Goal: Information Seeking & Learning: Learn about a topic

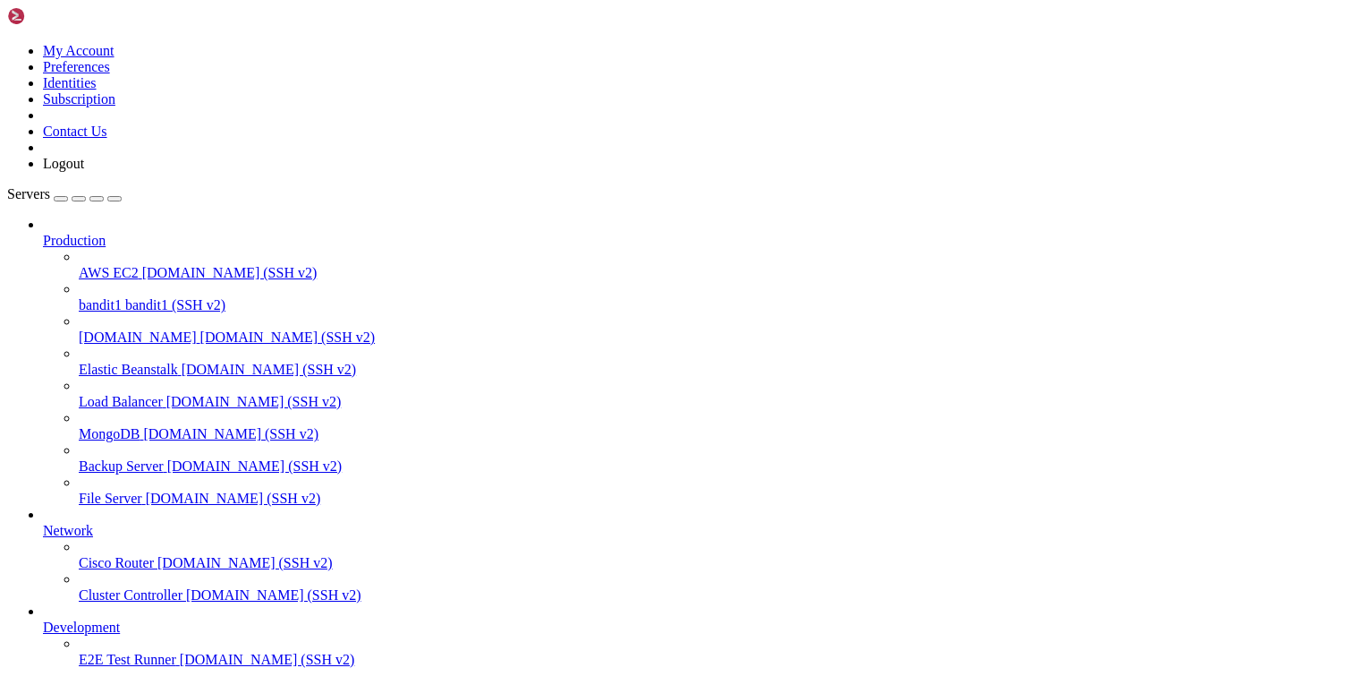
click at [79, 329] on link "[DOMAIN_NAME] [DOMAIN_NAME] (SSH v2)" at bounding box center [715, 337] width 1272 height 16
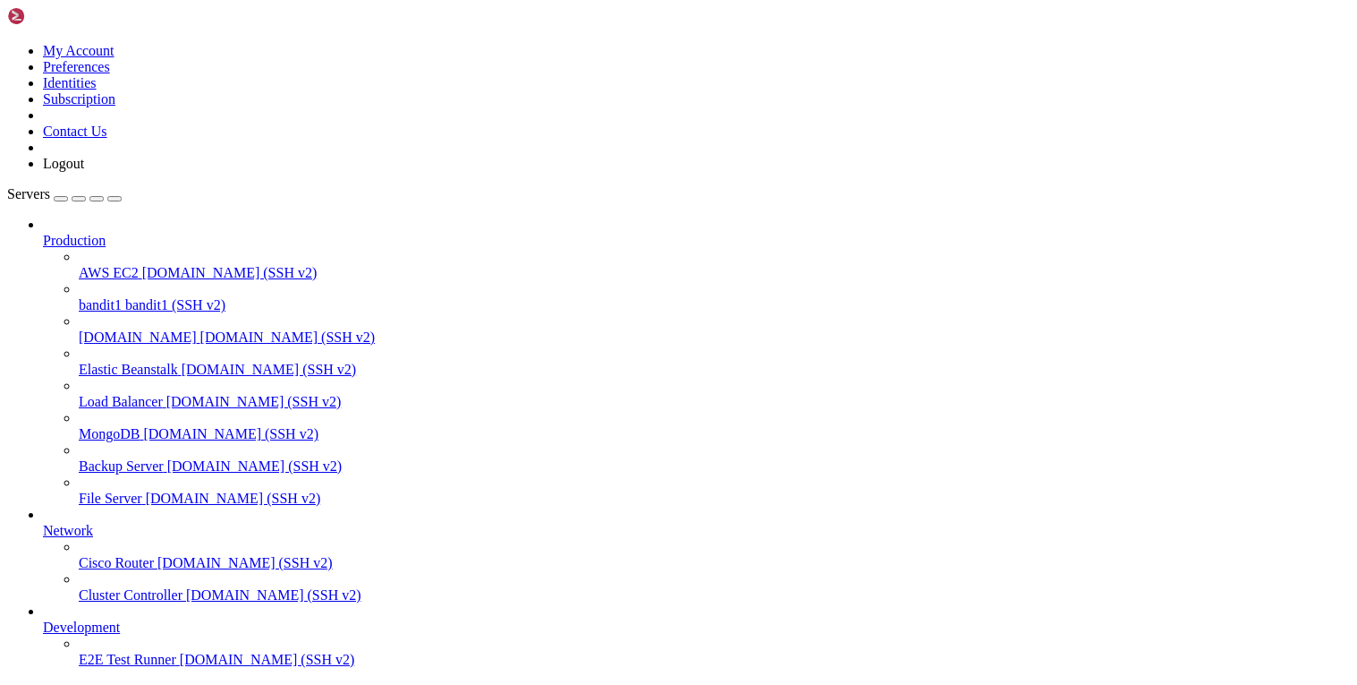
click at [1, 16] on icon at bounding box center [1, 8] width 0 height 15
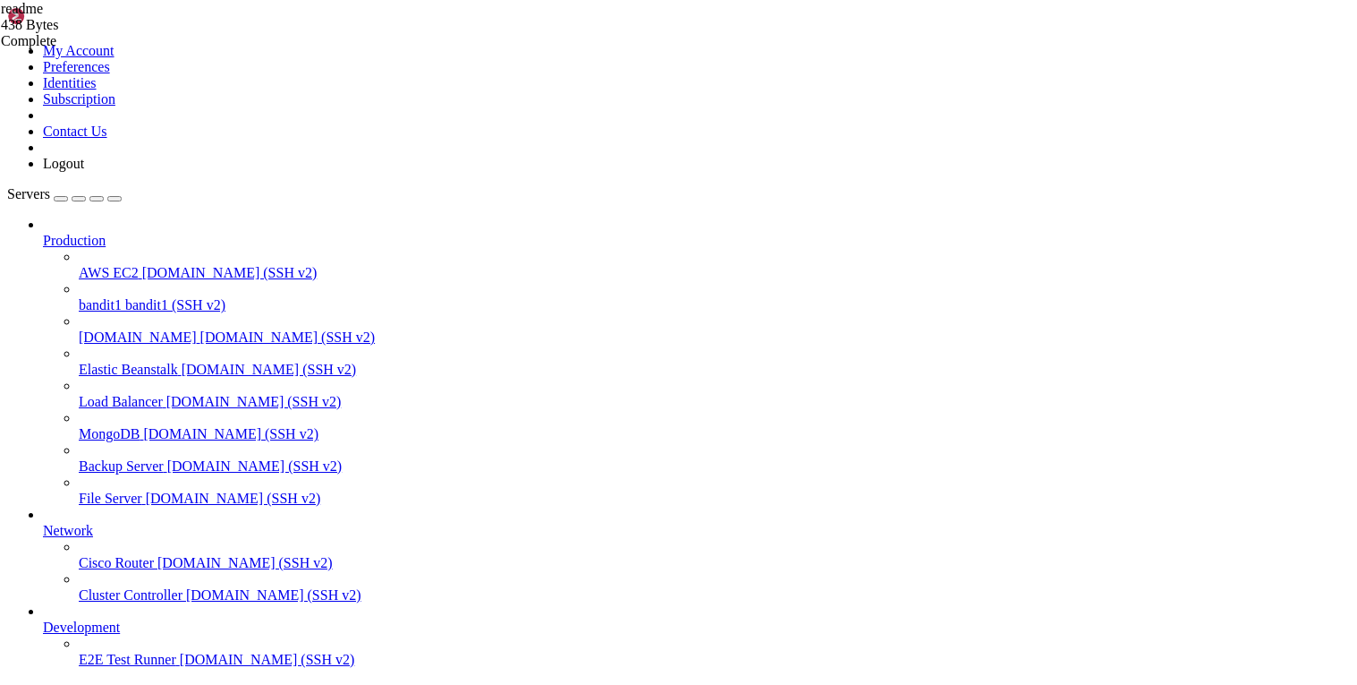
drag, startPoint x: 260, startPoint y: 228, endPoint x: 264, endPoint y: 237, distance: 9.6
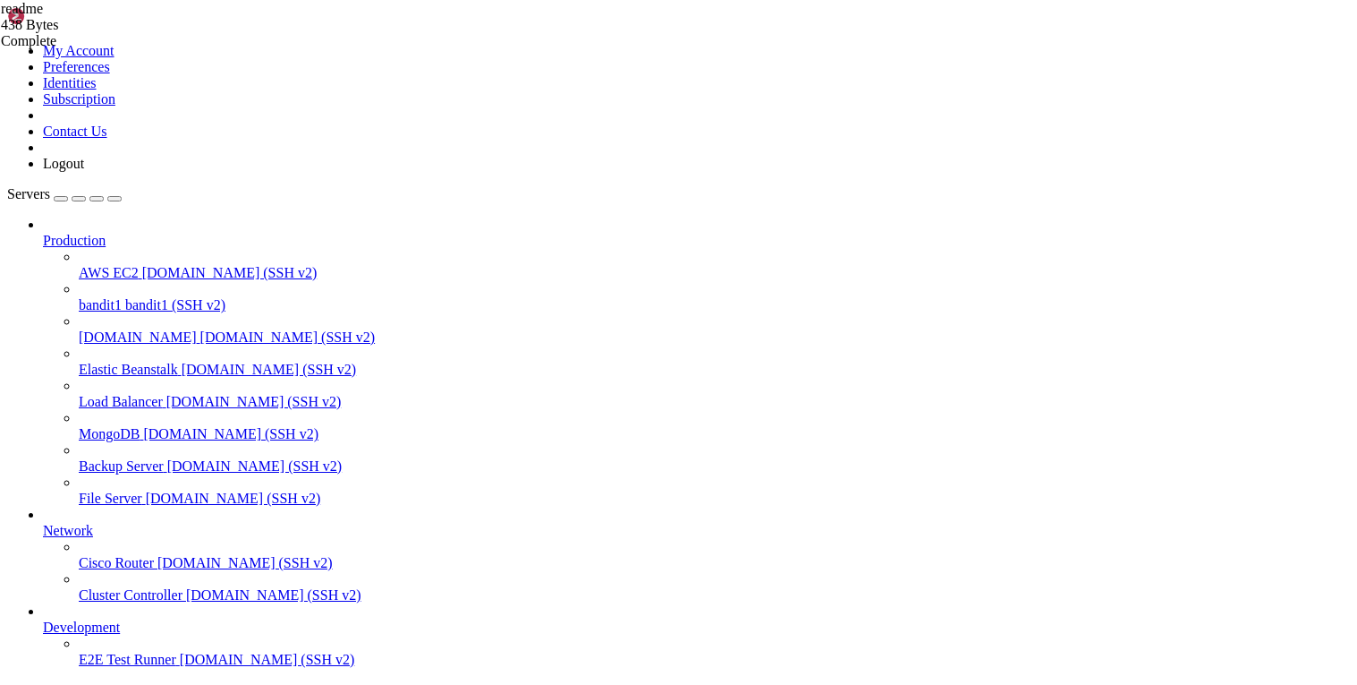
type input "/"
type input "/home/bandit0"
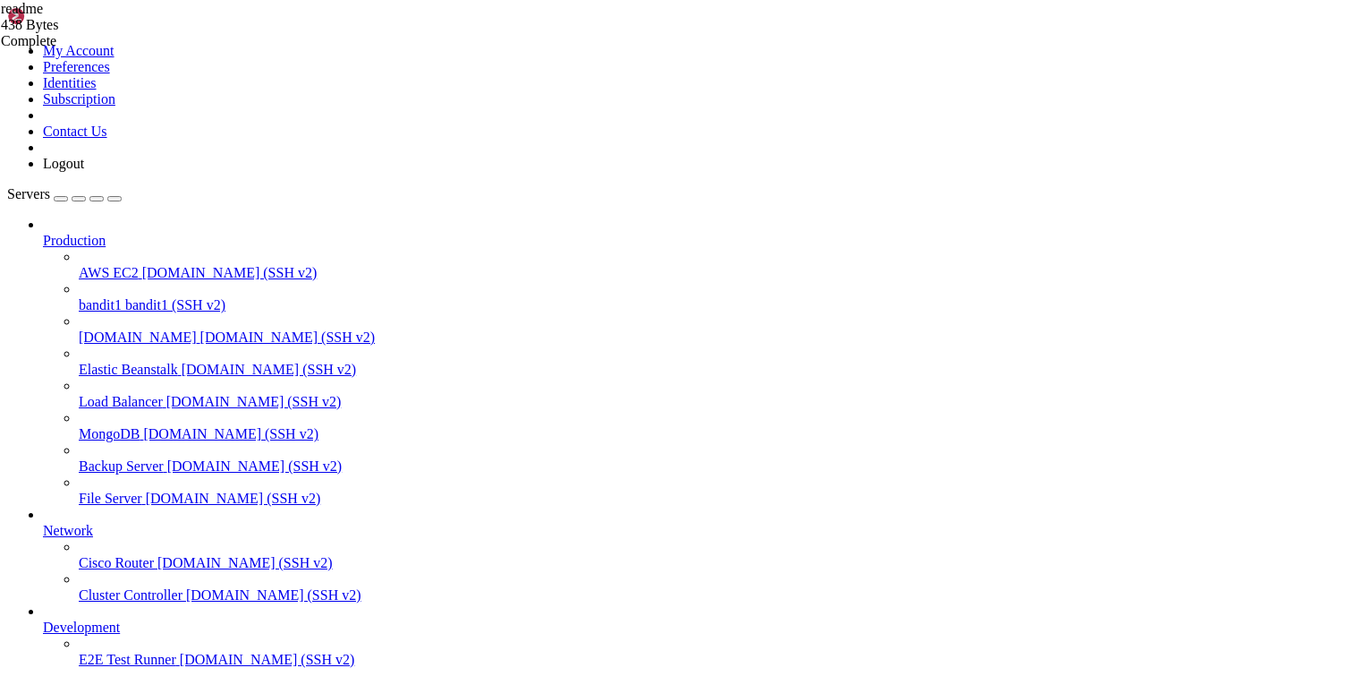
click at [43, 16] on span "readme" at bounding box center [22, 8] width 42 height 15
click at [179, 101] on div "Complete" at bounding box center [90, 93] width 178 height 16
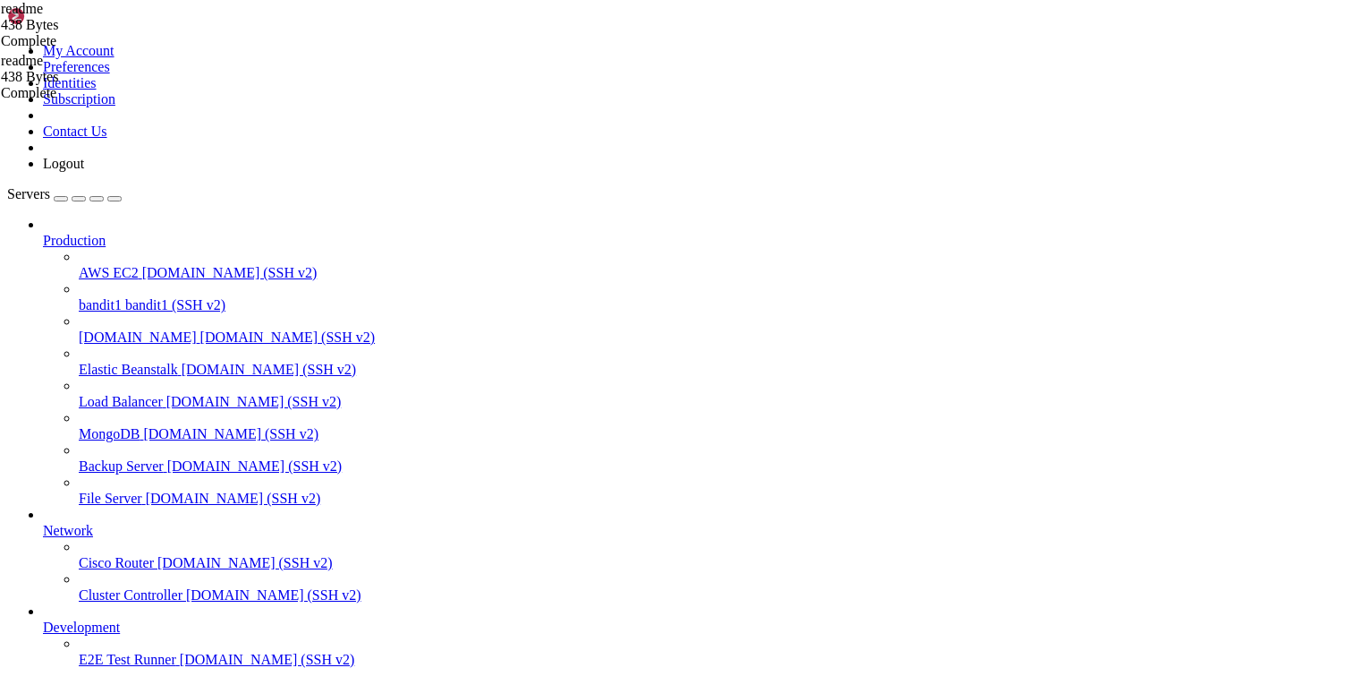
drag, startPoint x: 256, startPoint y: 101, endPoint x: 510, endPoint y: 98, distance: 254.2
drag, startPoint x: 360, startPoint y: 99, endPoint x: 678, endPoint y: 95, distance: 318.6
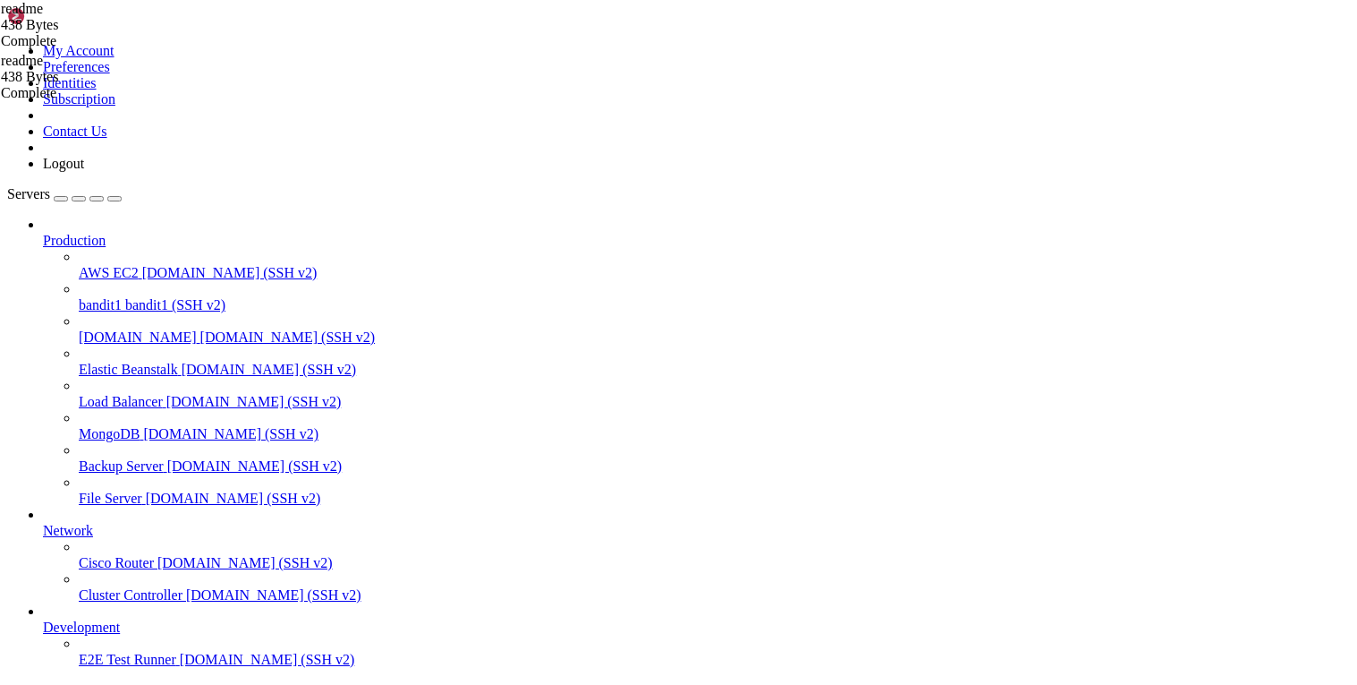
drag, startPoint x: 259, startPoint y: 107, endPoint x: 385, endPoint y: 106, distance: 126.2
drag, startPoint x: 647, startPoint y: 156, endPoint x: 462, endPoint y: 149, distance: 185.4
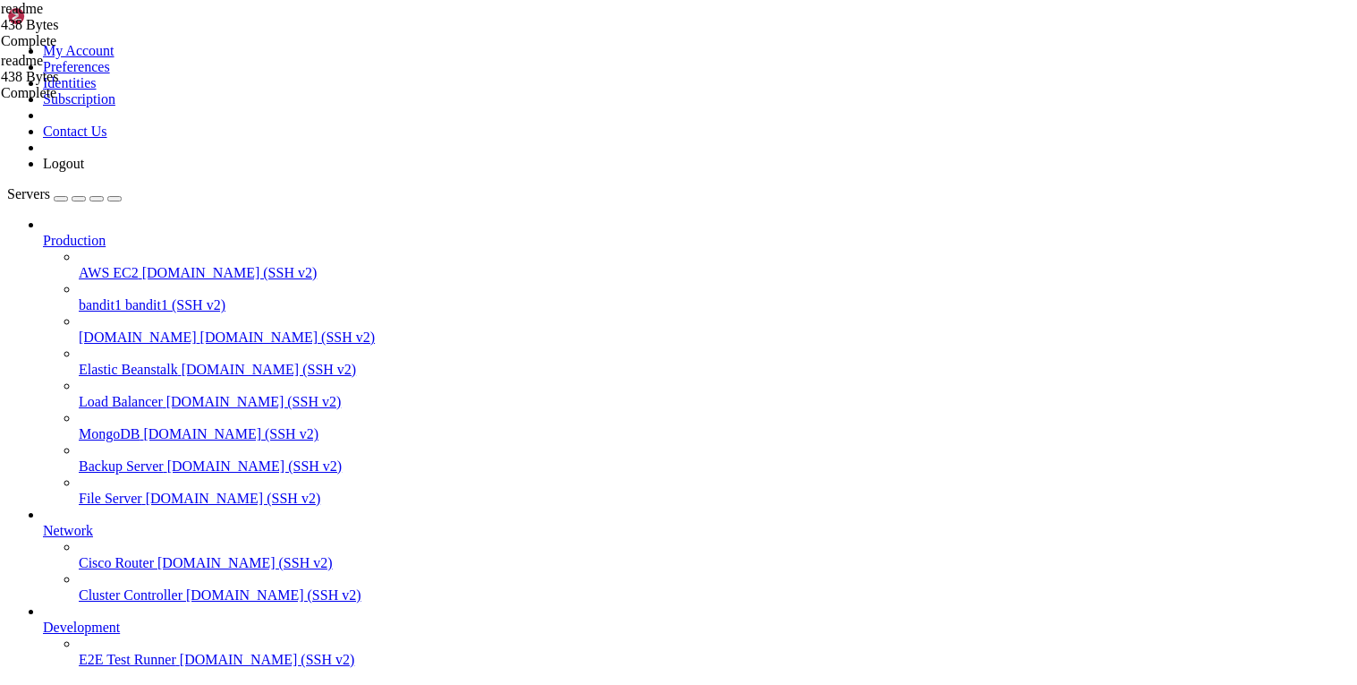
type textarea "The password you are looking for is: ZjLjTmM6FvvyRnrb2rfNWOZOTa6ip5If"
click at [61, 199] on div "button" at bounding box center [61, 199] width 0 height 0
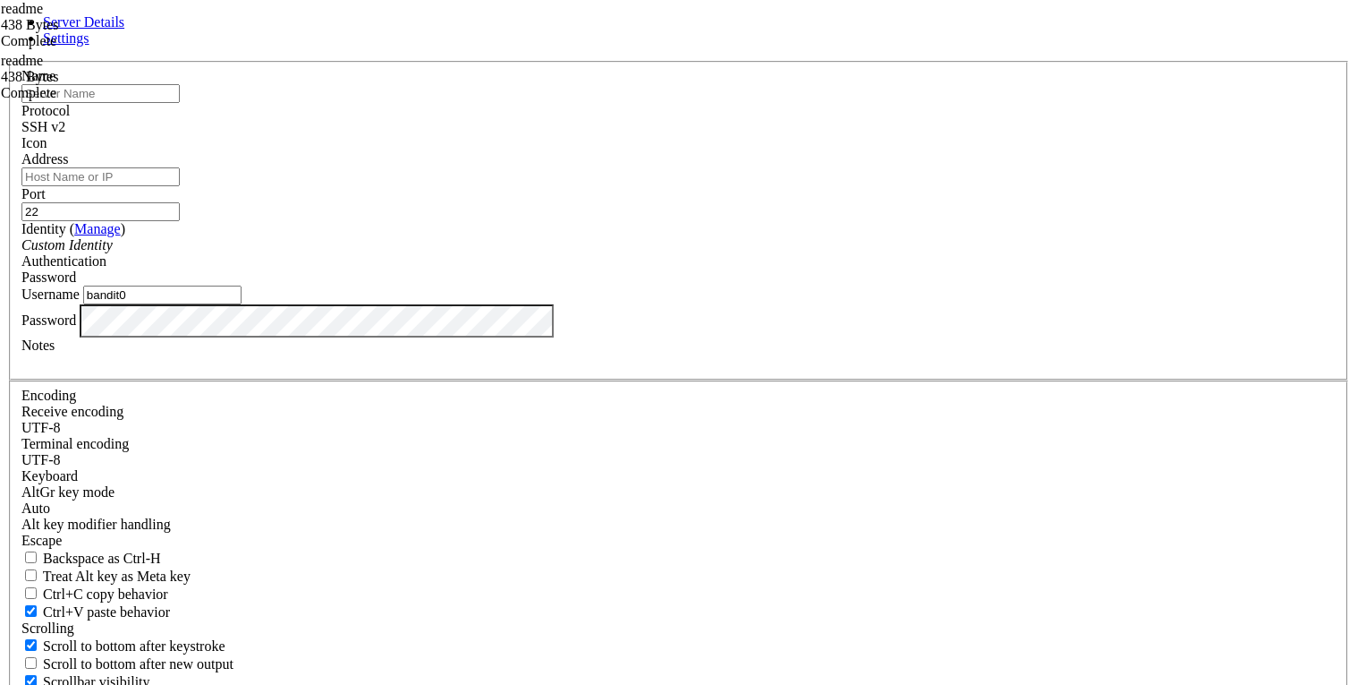
drag, startPoint x: 532, startPoint y: 364, endPoint x: 418, endPoint y: 380, distance: 114.8
click at [418, 380] on div "Name Protocol SSH v2 Icon Address Port 22 ( Manage )" at bounding box center [678, 390] width 1343 height 658
click at [481, 338] on div "Password" at bounding box center [678, 321] width 1315 height 34
click at [200, 438] on div "Server Details Settings Name Protocol SSH v2 Icon" at bounding box center [678, 383] width 1343 height 739
click at [242, 304] on input "bandit0" at bounding box center [162, 294] width 158 height 19
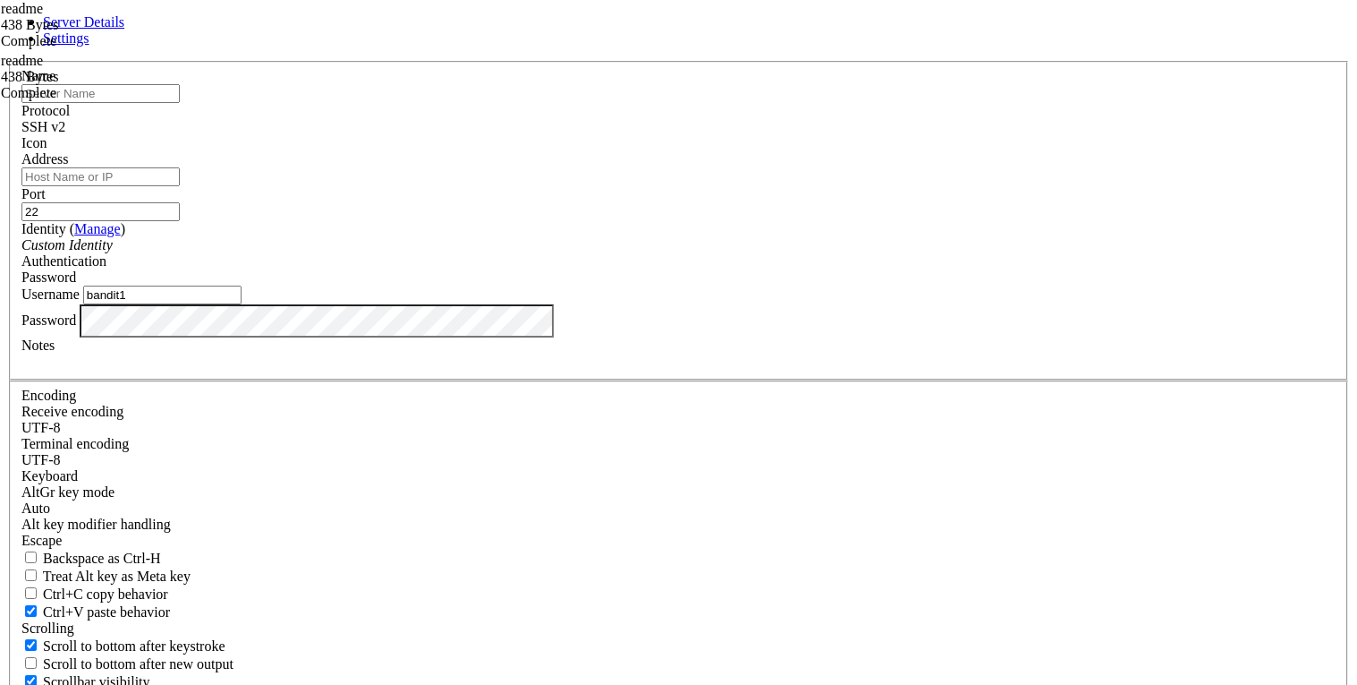
type input "bandit1"
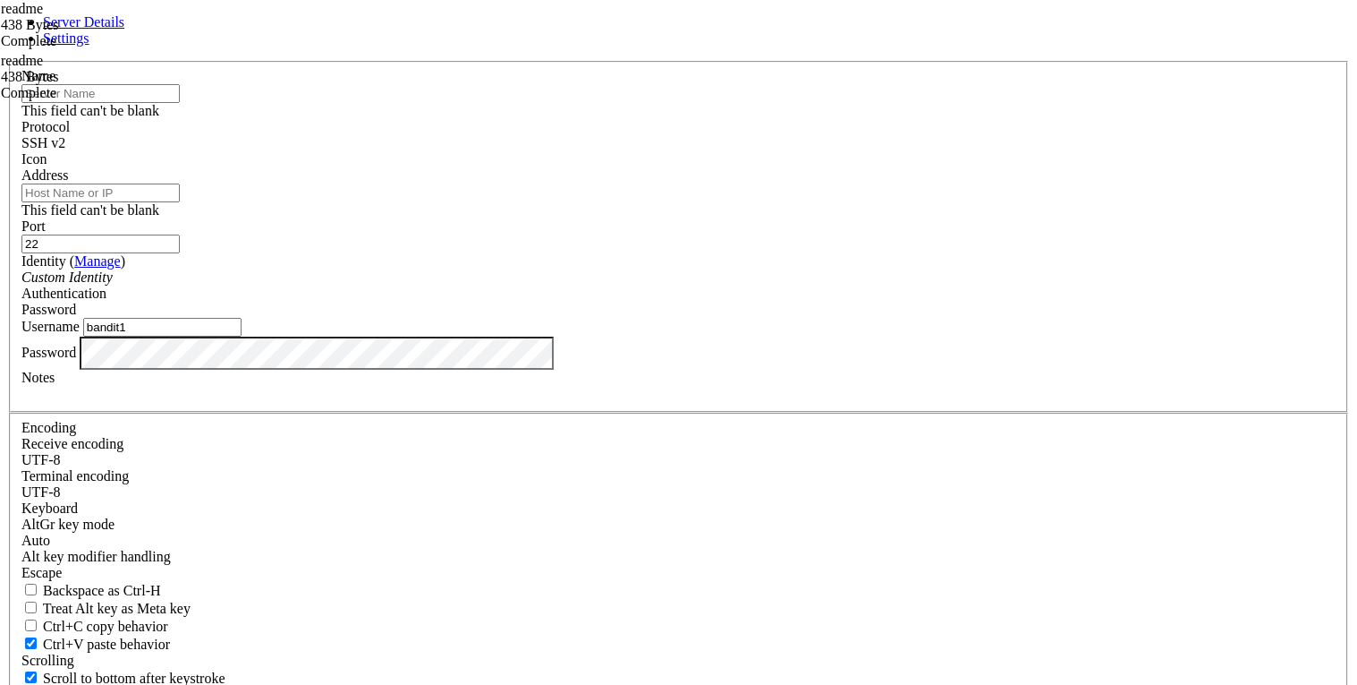
click at [180, 202] on input "Address" at bounding box center [100, 192] width 158 height 19
type input "bandit1"
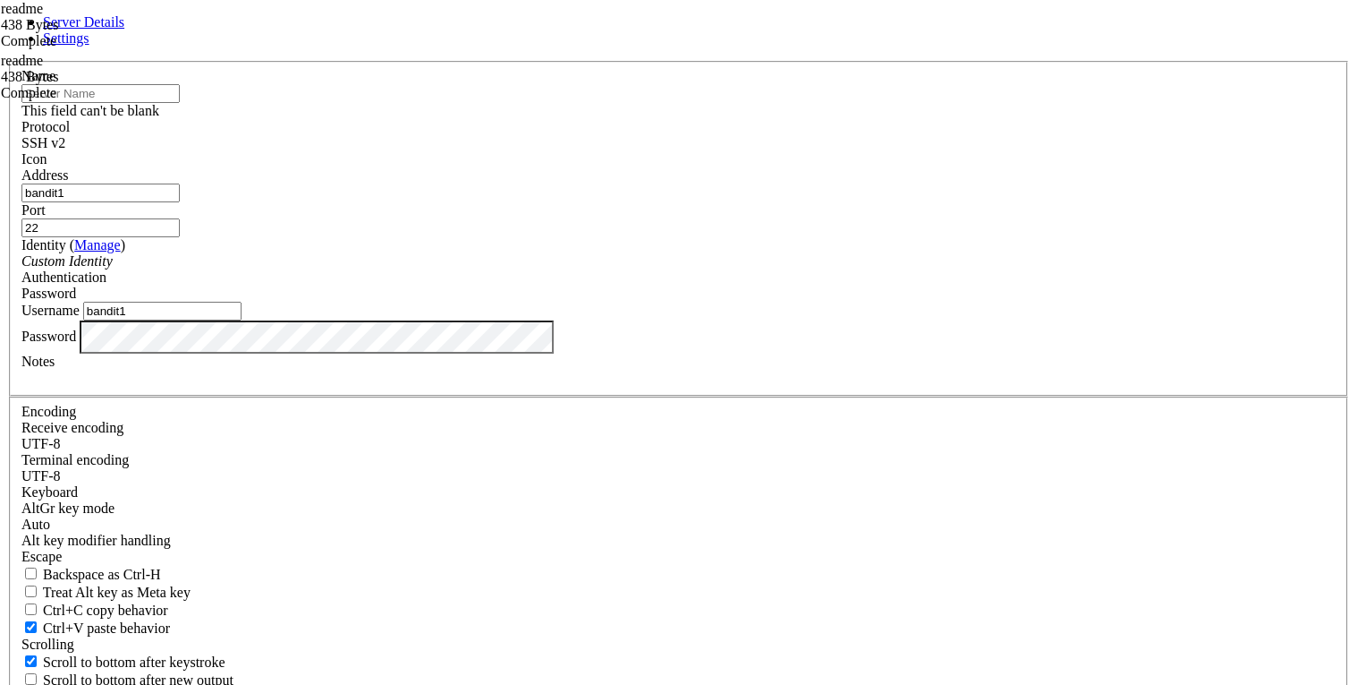
click at [180, 103] on input "text" at bounding box center [100, 93] width 158 height 19
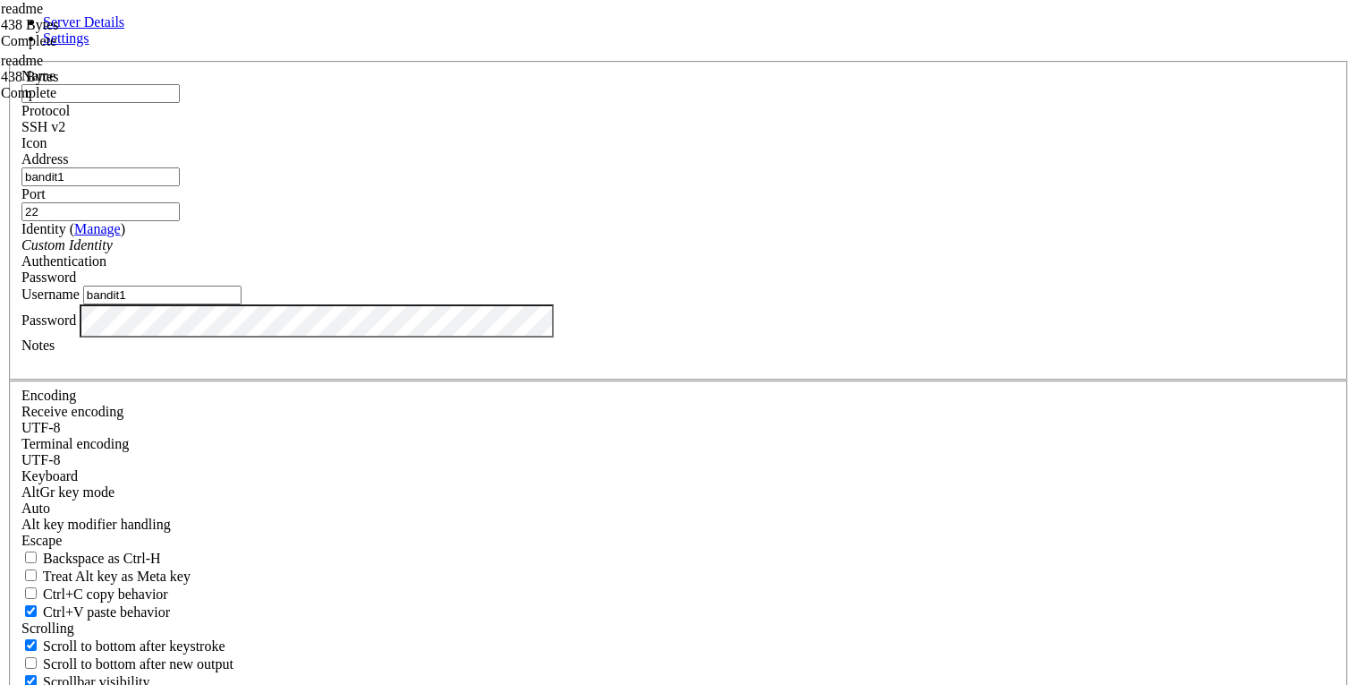
type input "bandit1"
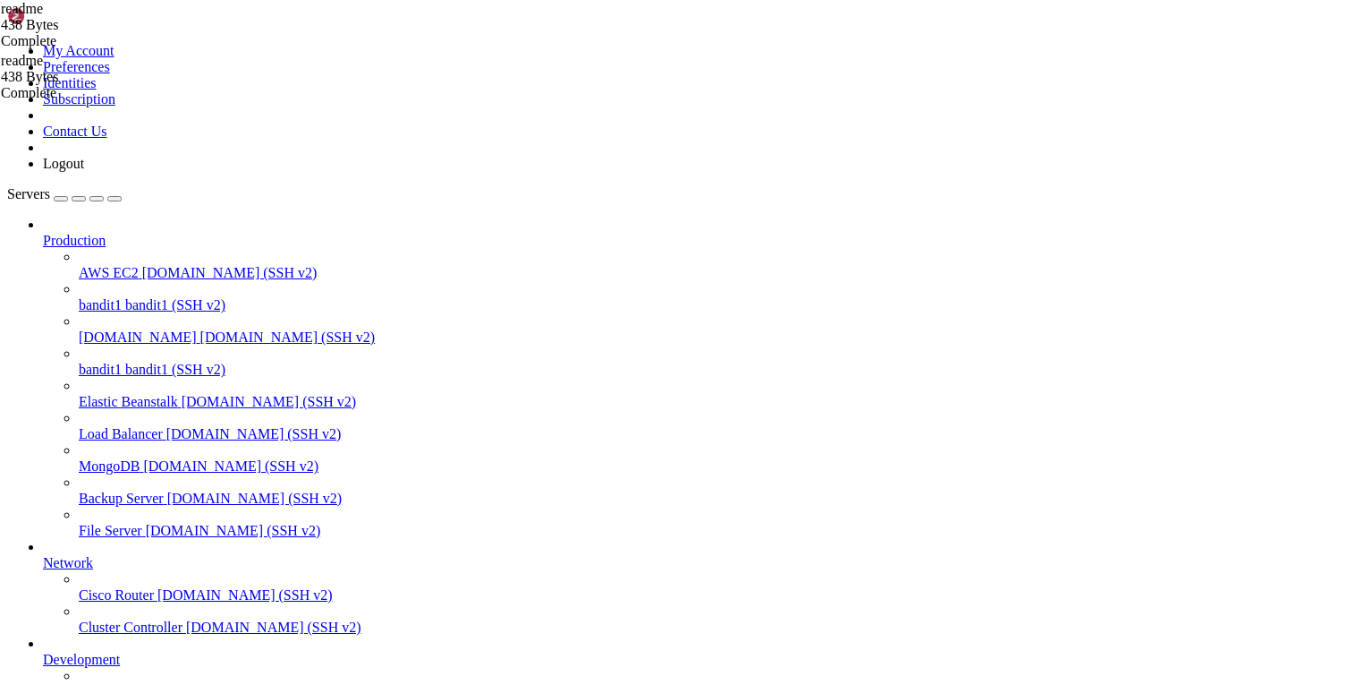
click at [125, 362] on span "bandit1 (SSH v2)" at bounding box center [175, 369] width 100 height 15
drag, startPoint x: 164, startPoint y: 292, endPoint x: 145, endPoint y: 276, distance: 24.8
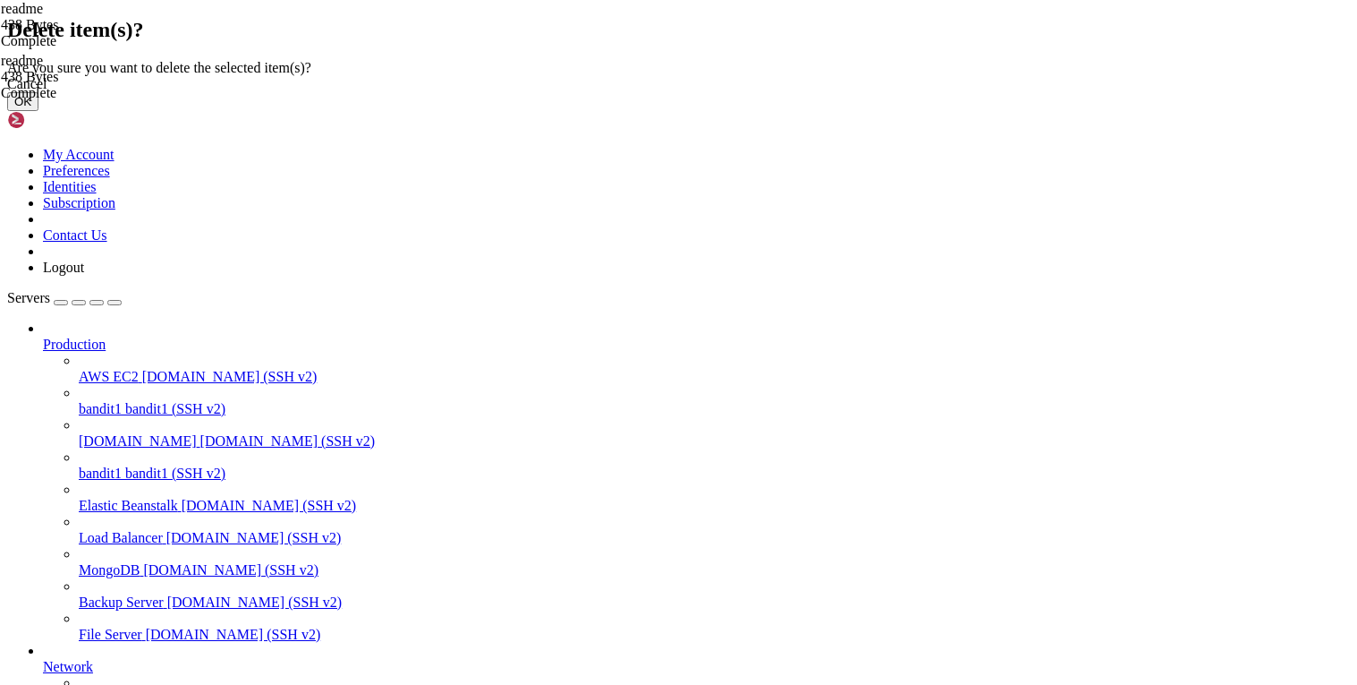
click at [38, 111] on button "OK" at bounding box center [22, 101] width 31 height 19
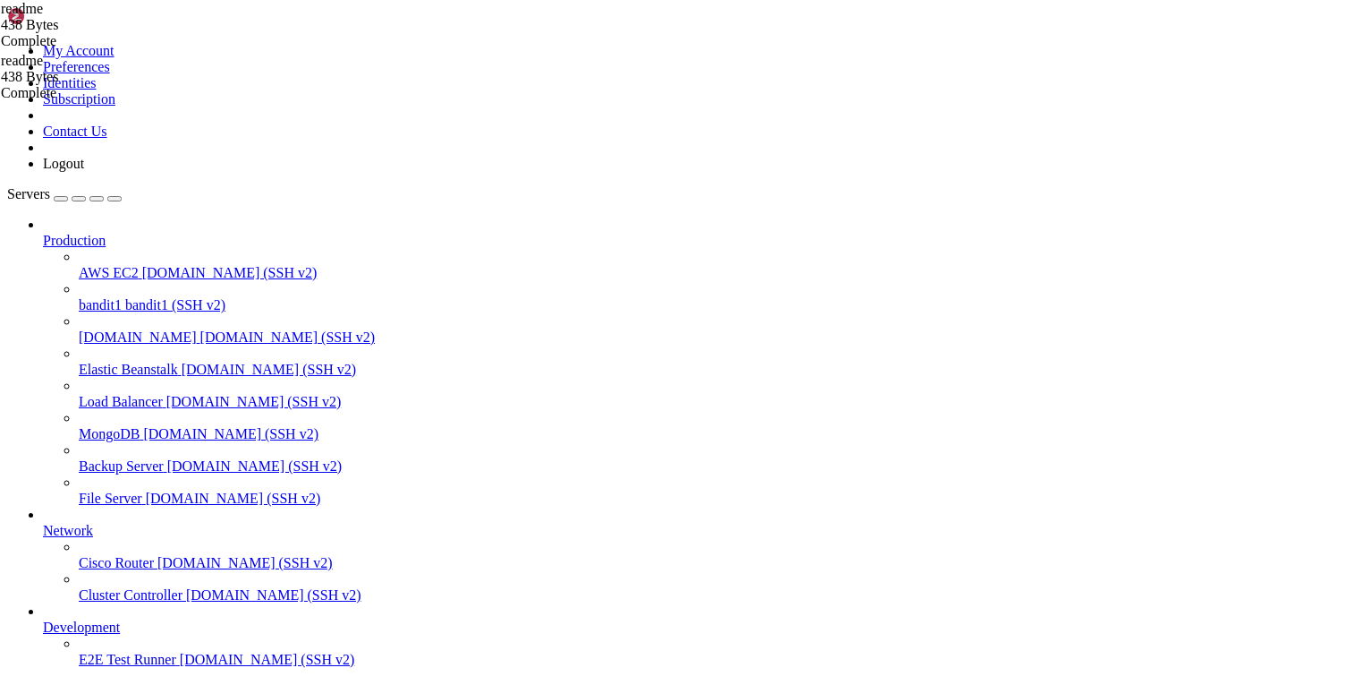
click at [142, 394] on span "Load Balancer" at bounding box center [121, 401] width 84 height 15
click at [109, 329] on span "[DOMAIN_NAME]" at bounding box center [138, 336] width 118 height 15
click at [112, 329] on span "[DOMAIN_NAME]" at bounding box center [138, 336] width 118 height 15
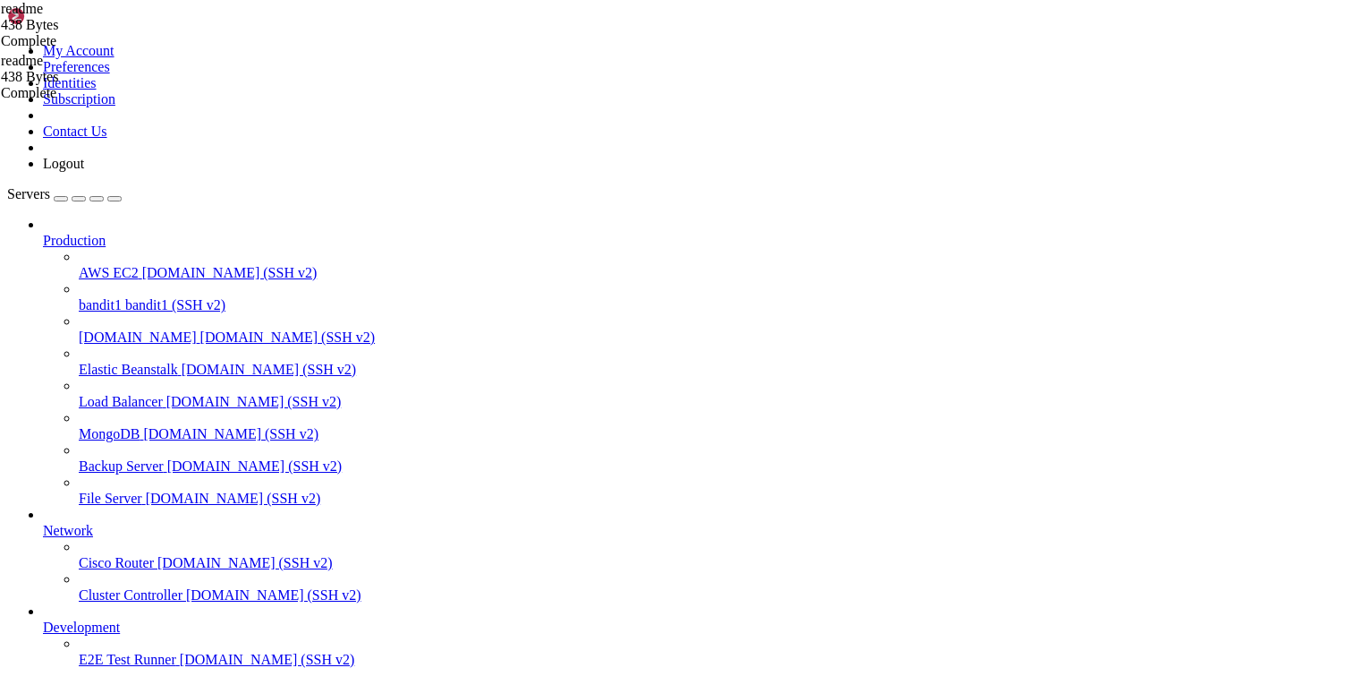
drag, startPoint x: 414, startPoint y: 64, endPoint x: 315, endPoint y: 71, distance: 99.5
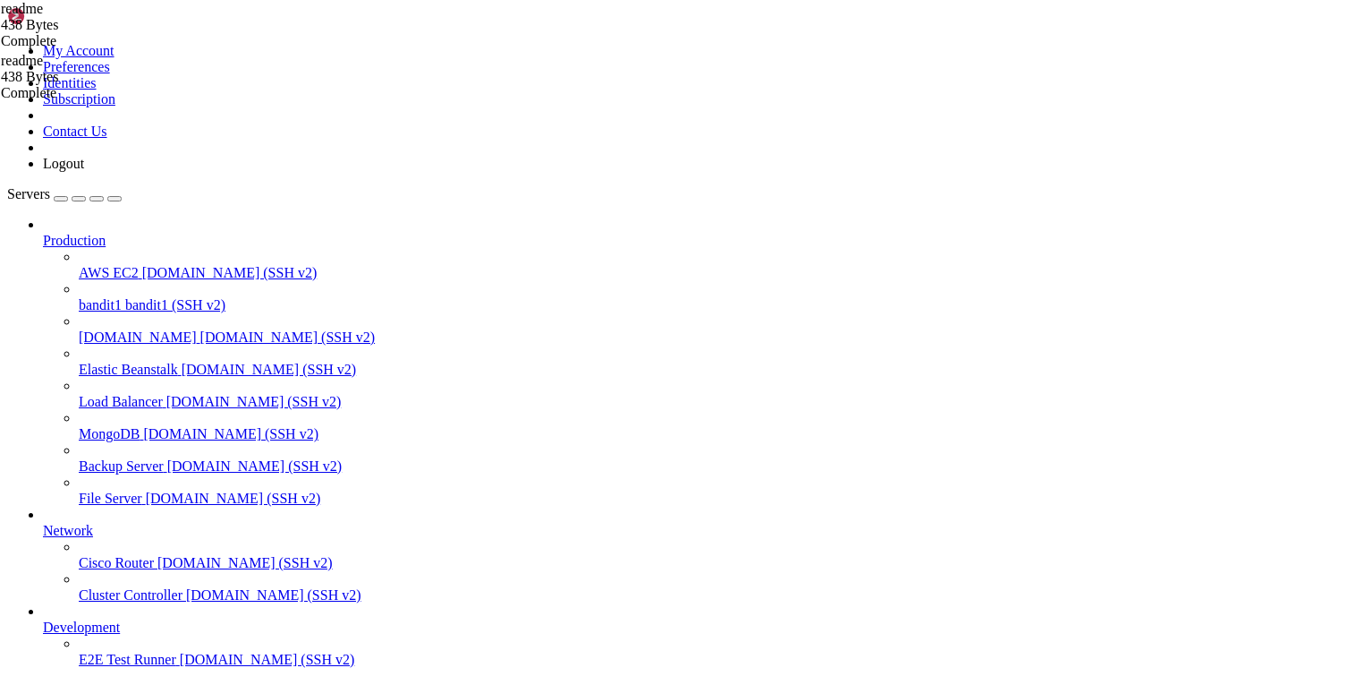
click at [5, 68] on span "-" at bounding box center [3, 60] width 4 height 15
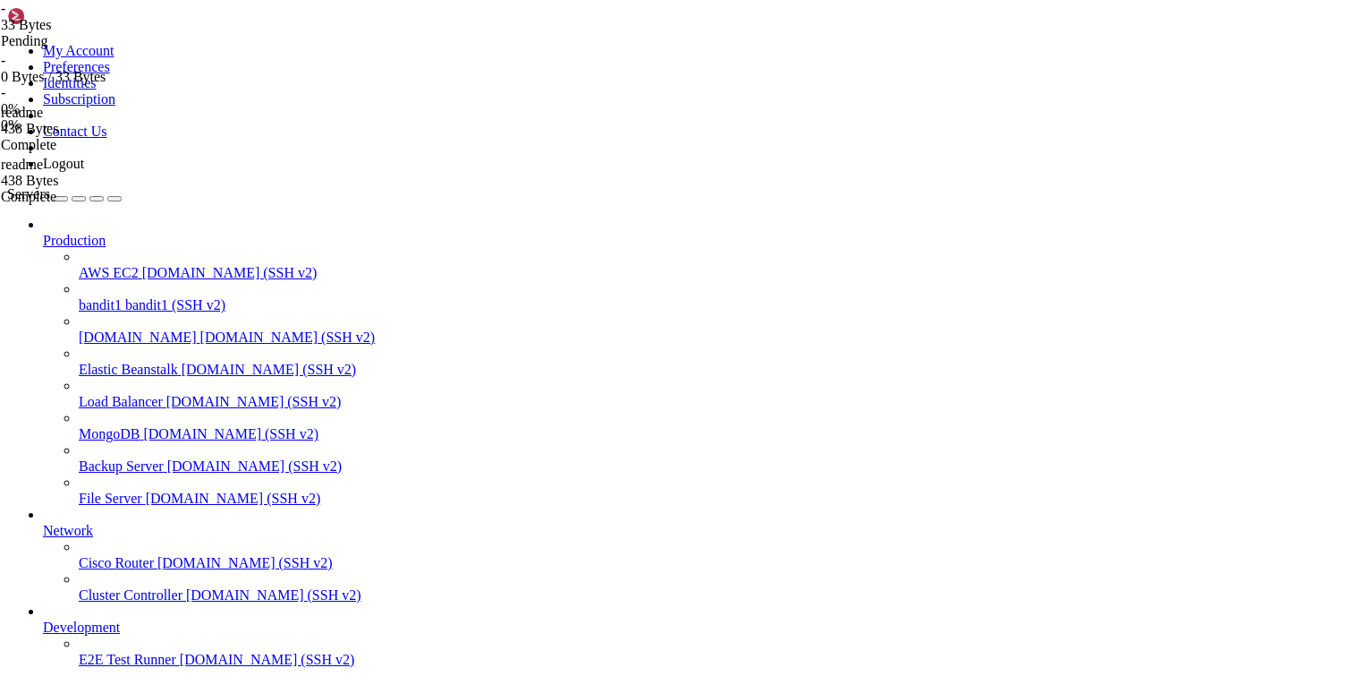
click at [5, 68] on span "-" at bounding box center [3, 60] width 4 height 15
click at [1, 68] on icon at bounding box center [1, 60] width 0 height 15
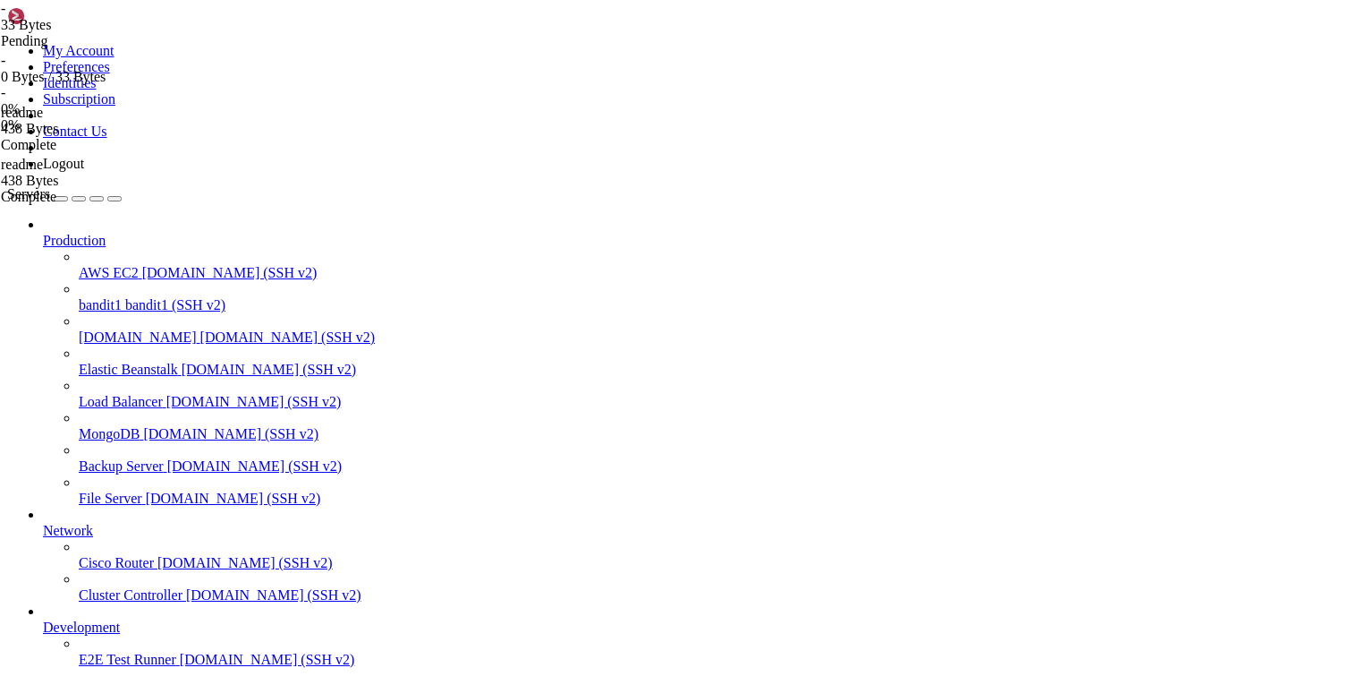
drag, startPoint x: 1199, startPoint y: 169, endPoint x: 1208, endPoint y: 149, distance: 21.6
click at [179, 117] on div "- 0%" at bounding box center [90, 101] width 178 height 32
click at [179, 49] on div "- 33 Bytes Pending" at bounding box center [90, 25] width 178 height 48
click at [179, 85] on div "0 Bytes / 33 Bytes" at bounding box center [90, 77] width 178 height 16
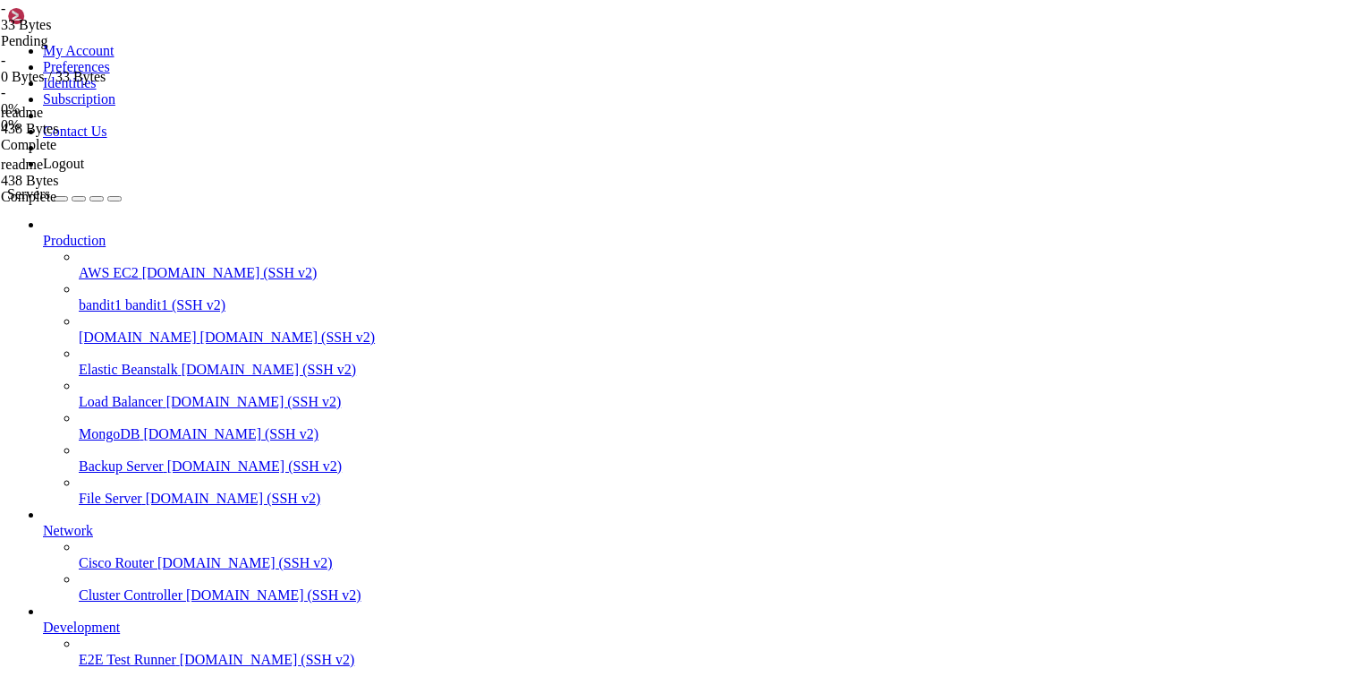
click at [179, 85] on div "0 Bytes / 33 Bytes" at bounding box center [90, 77] width 178 height 16
click at [179, 33] on div "33 Bytes" at bounding box center [90, 25] width 178 height 16
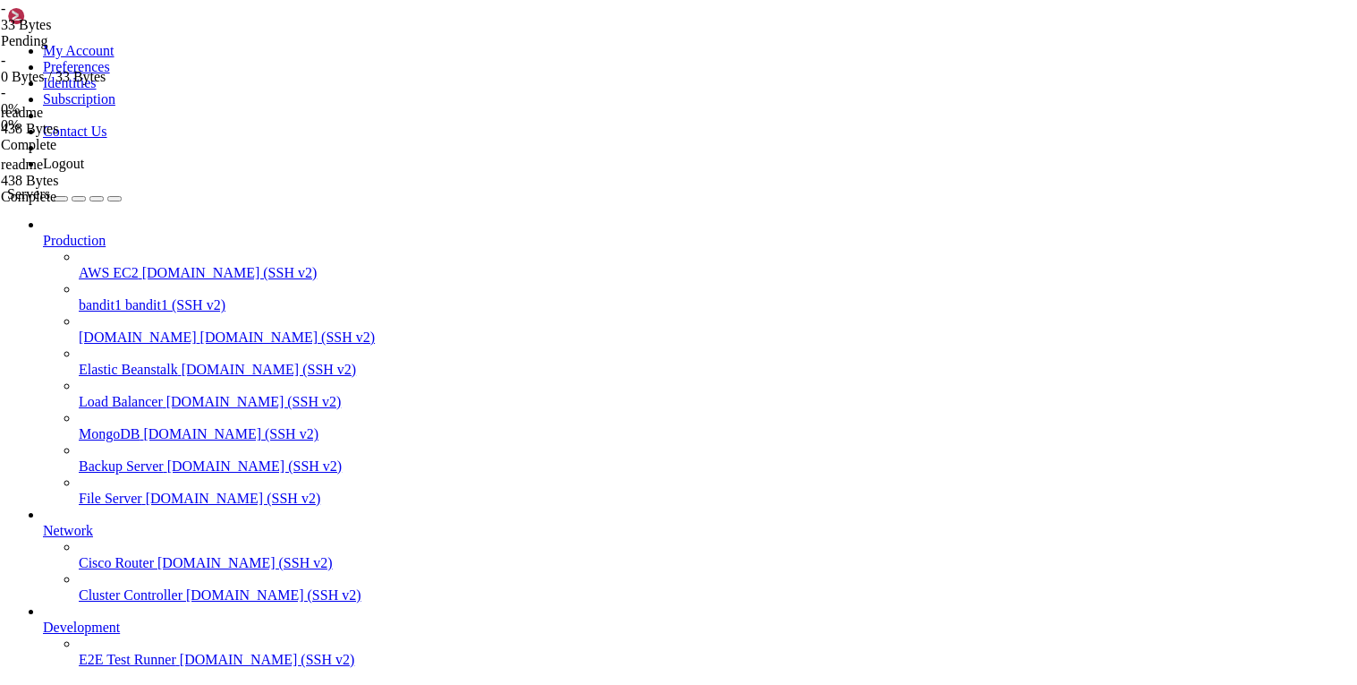
click at [179, 33] on div "33 Bytes" at bounding box center [90, 25] width 178 height 16
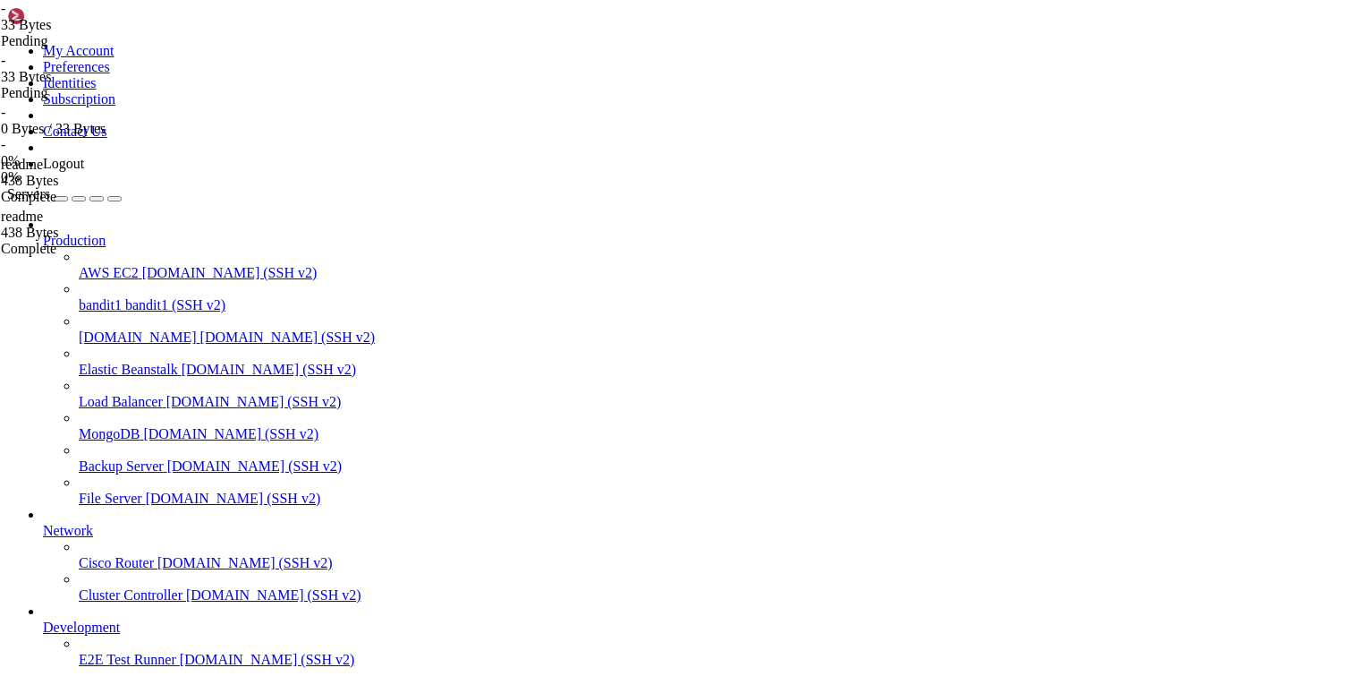
click at [1, 16] on icon at bounding box center [1, 8] width 0 height 15
click at [179, 185] on div "- 0 Bytes / 33 Bytes - 0% 0 %" at bounding box center [90, 145] width 178 height 81
click at [1, 120] on icon at bounding box center [1, 112] width 0 height 15
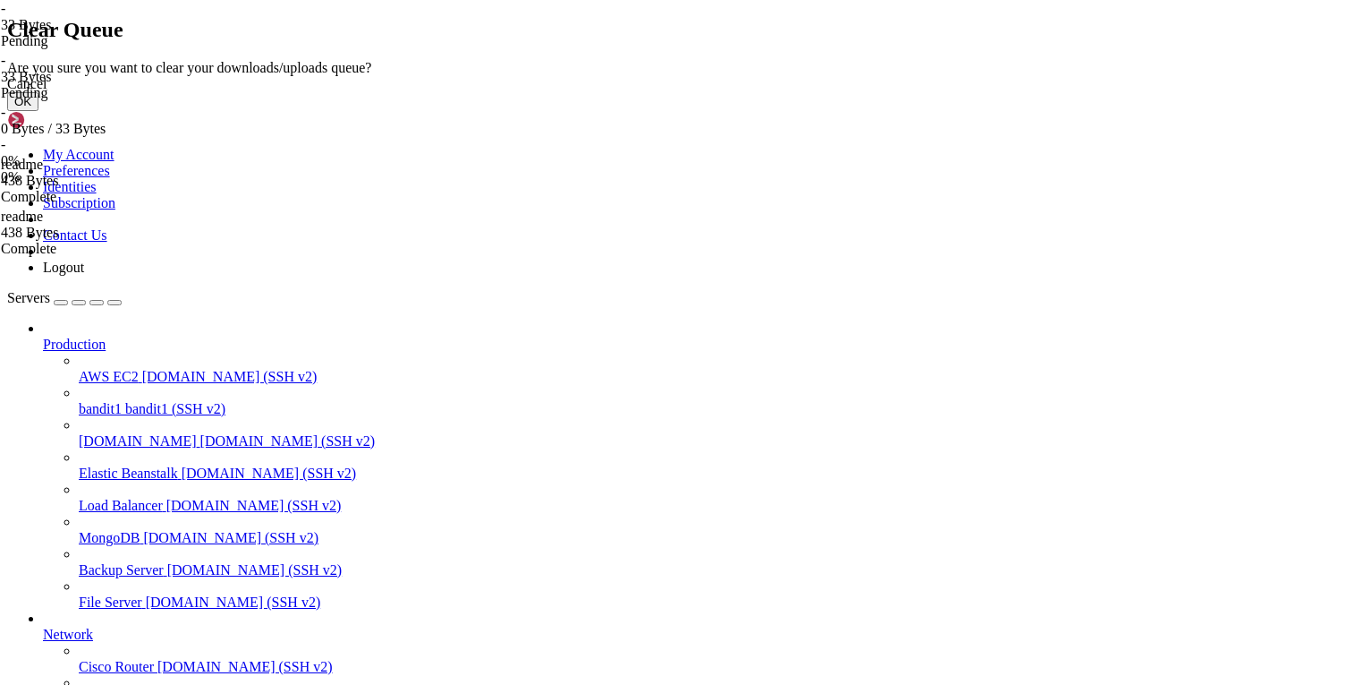
click at [7, 60] on icon at bounding box center [7, 60] width 0 height 0
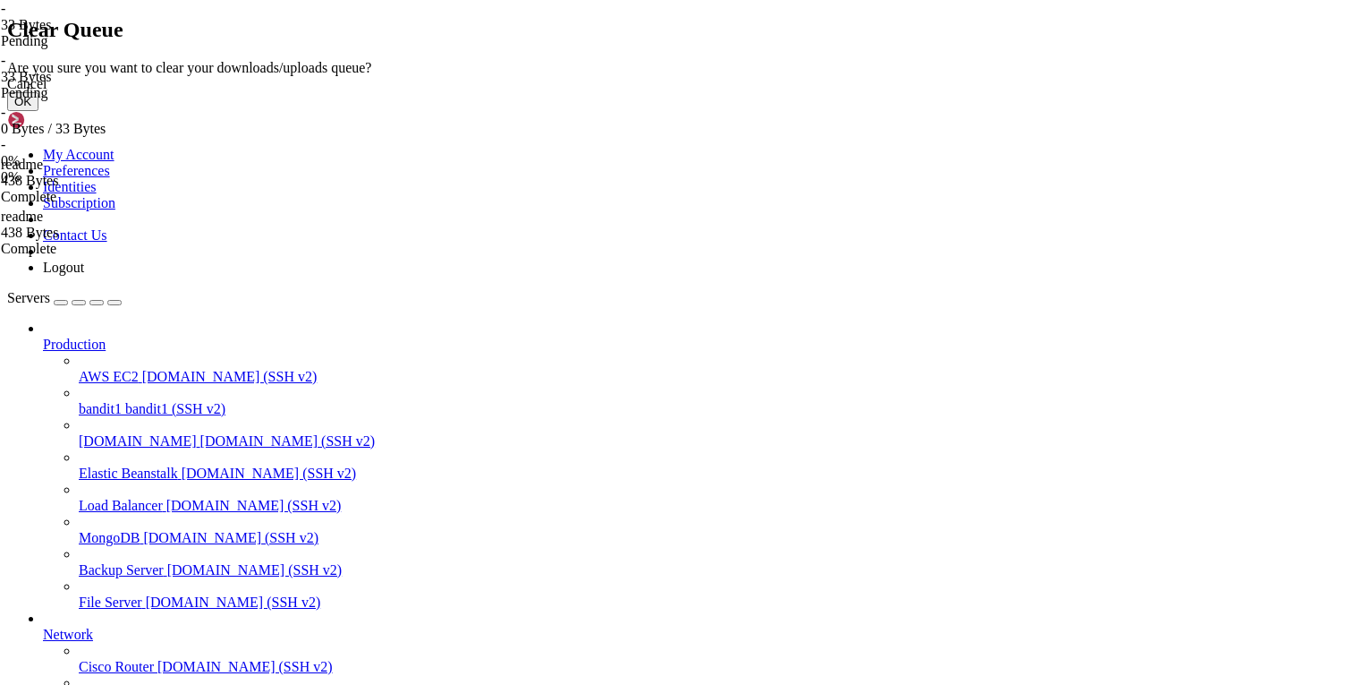
click at [38, 111] on button "OK" at bounding box center [22, 101] width 31 height 19
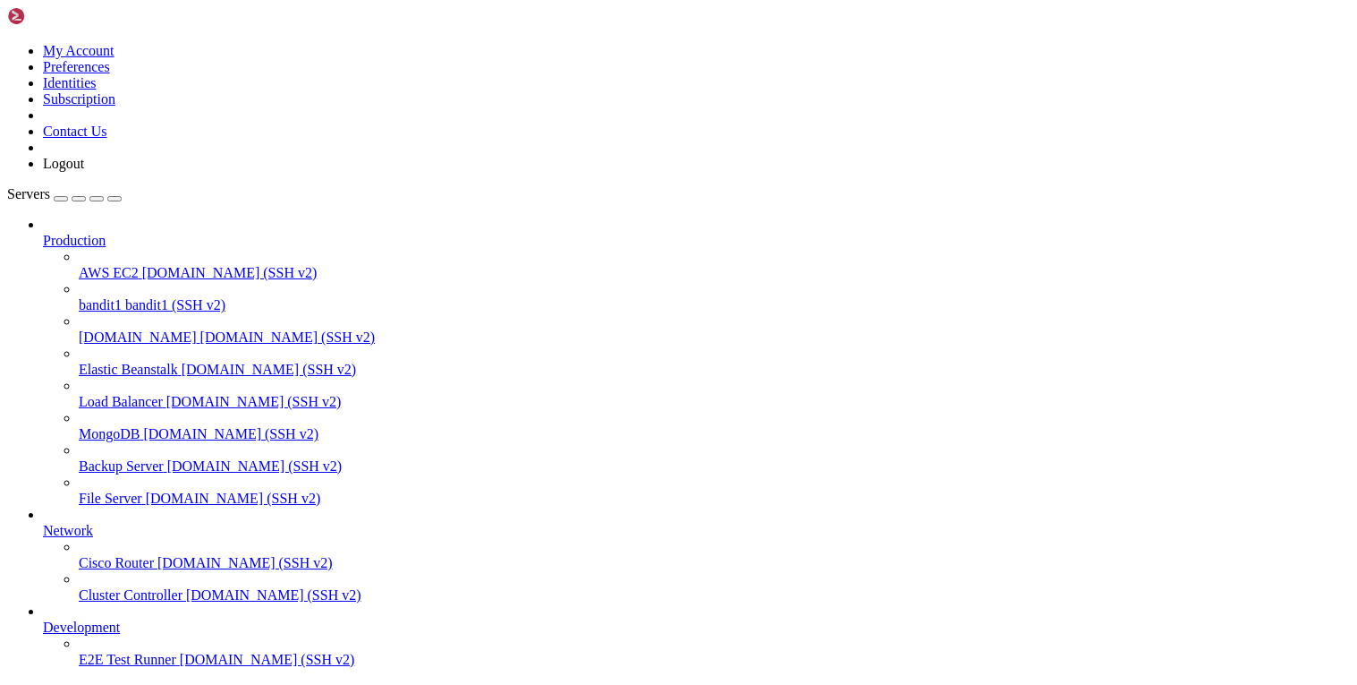
click at [1239, 136] on div "- 0 Bytes / 33 Bytes - 0% 0 %" at bounding box center [678, 342] width 1357 height 685
drag, startPoint x: 1219, startPoint y: 106, endPoint x: 1203, endPoint y: 98, distance: 17.6
click at [179, 33] on span "- 0 Bytes / 33 Bytes" at bounding box center [90, 17] width 178 height 32
click at [5, 16] on span "-" at bounding box center [3, 8] width 4 height 15
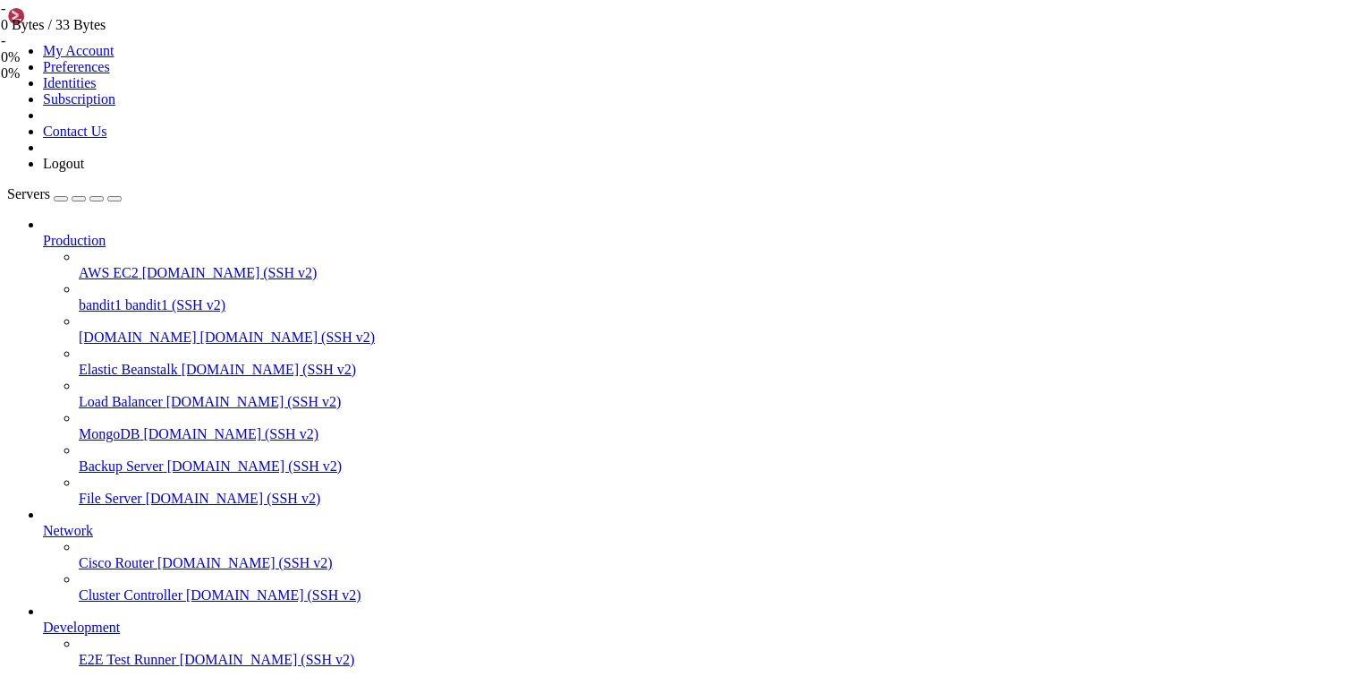
click at [1, 16] on icon at bounding box center [1, 8] width 0 height 15
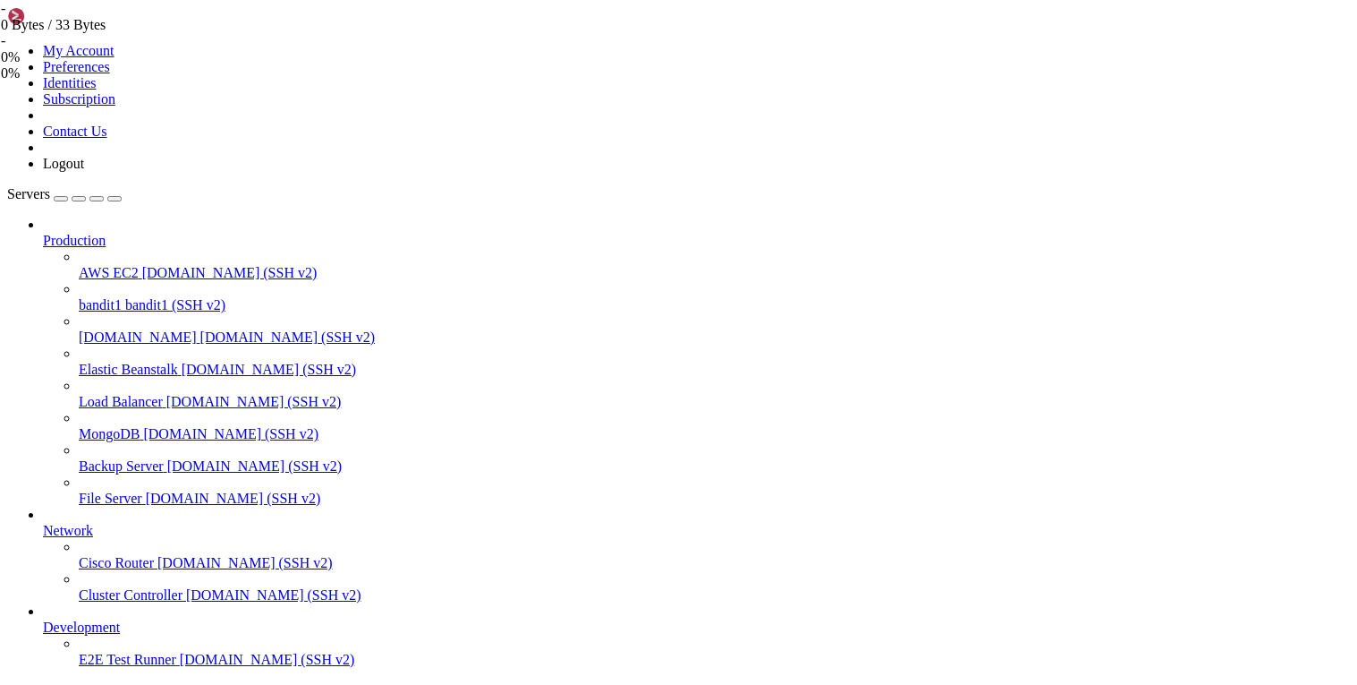
type input "/home/bandit1"
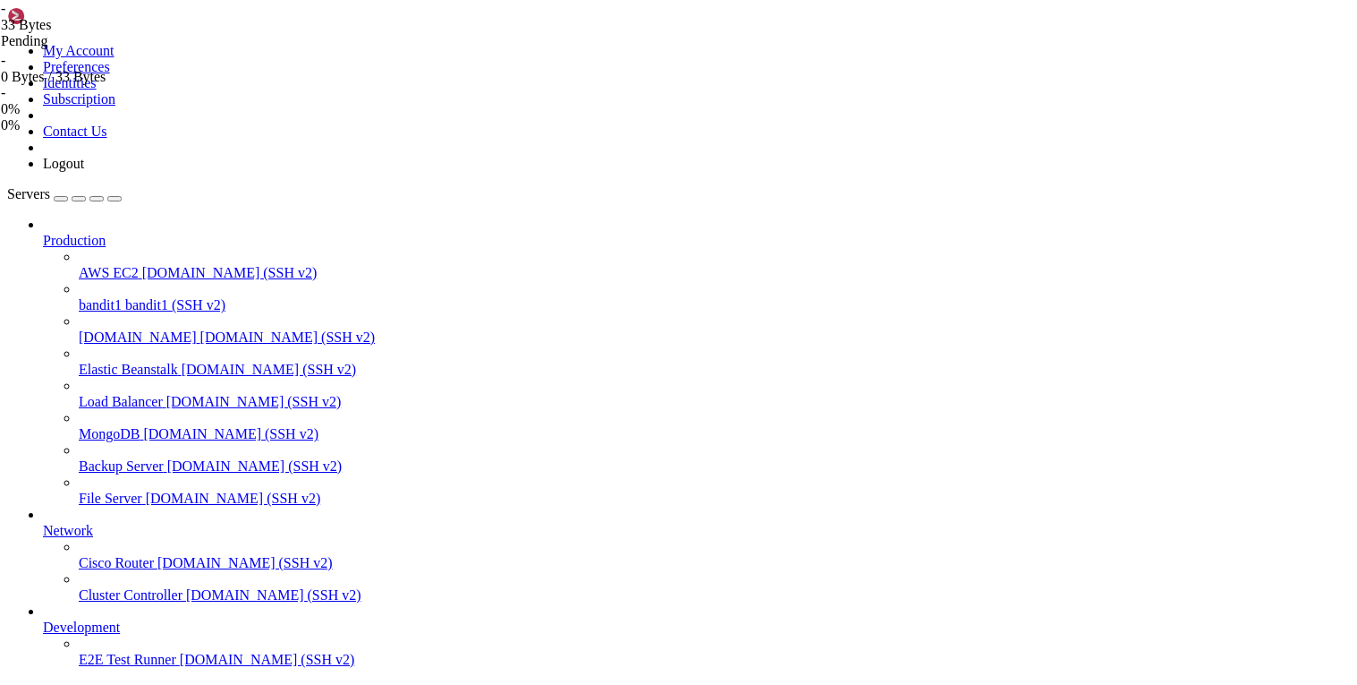
click at [179, 85] on span "- 0 Bytes / 33 Bytes" at bounding box center [90, 69] width 178 height 32
click at [179, 49] on div "Pending" at bounding box center [90, 41] width 178 height 16
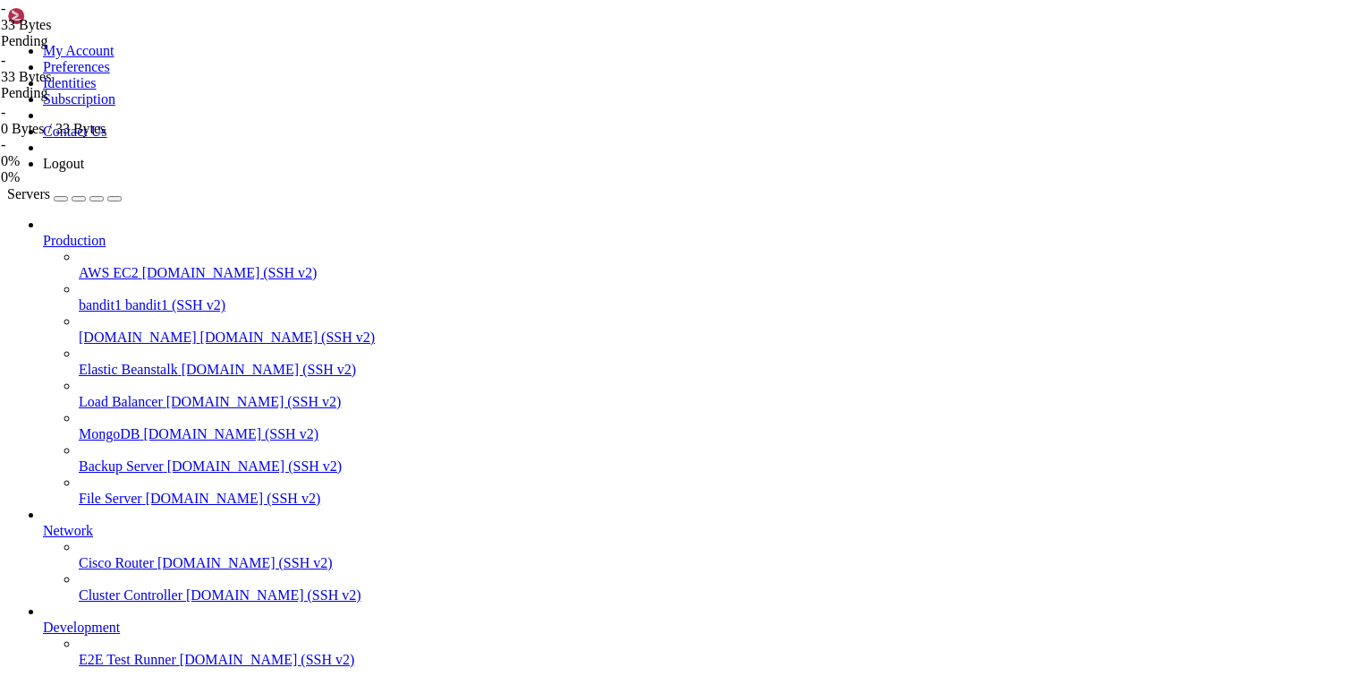
click at [119, 329] on span "[DOMAIN_NAME]" at bounding box center [138, 336] width 118 height 15
click at [121, 329] on span "[DOMAIN_NAME]" at bounding box center [138, 336] width 118 height 15
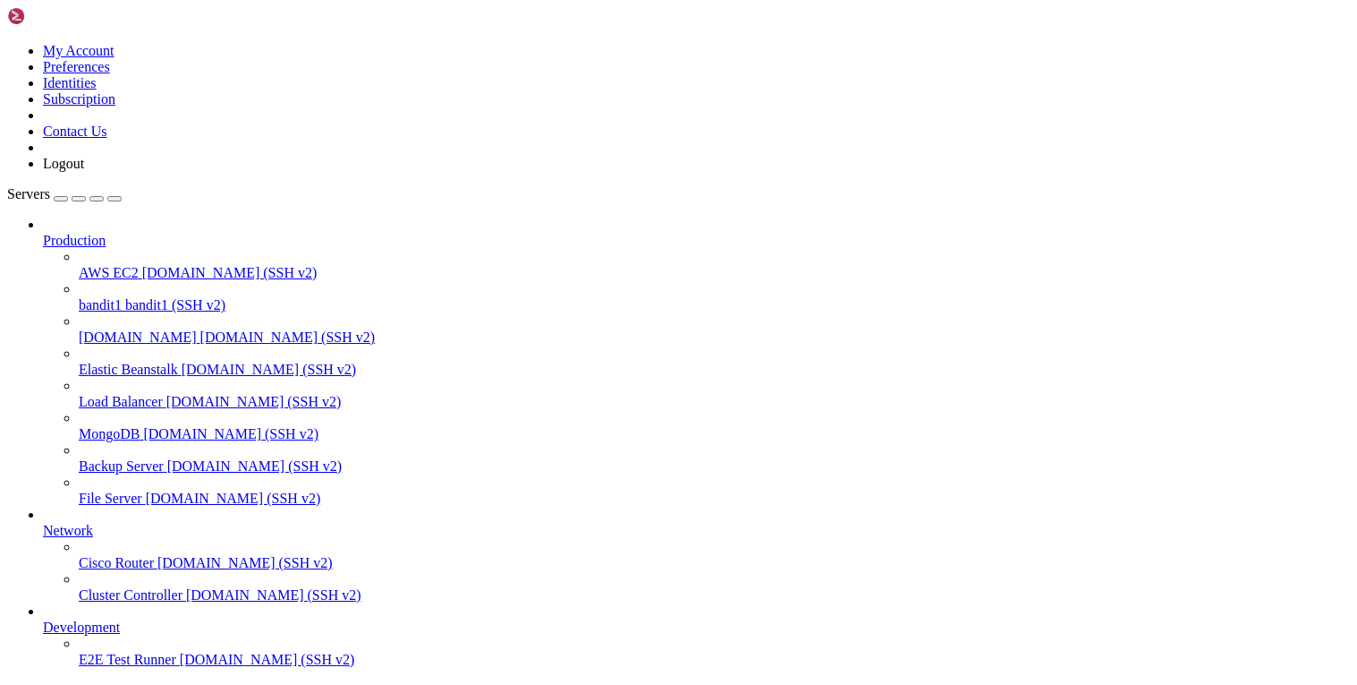
click at [121, 329] on span "[DOMAIN_NAME]" at bounding box center [138, 336] width 118 height 15
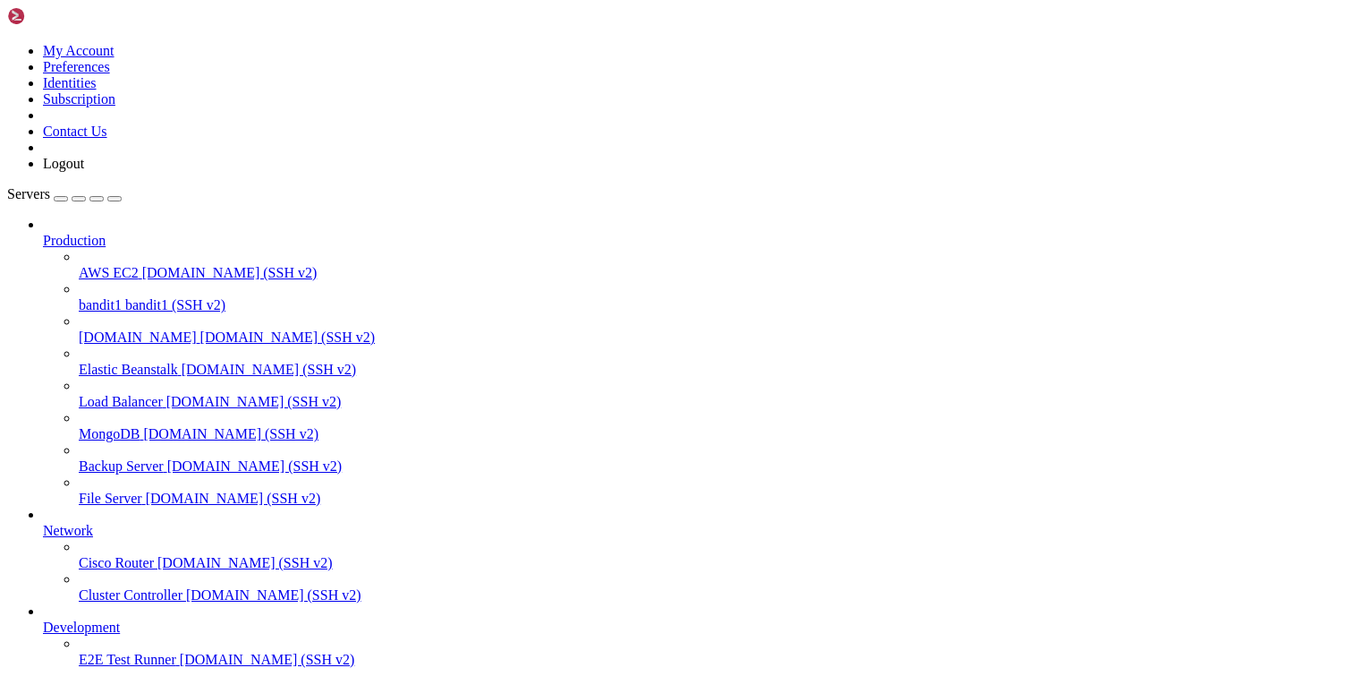
scroll to position [0, 0]
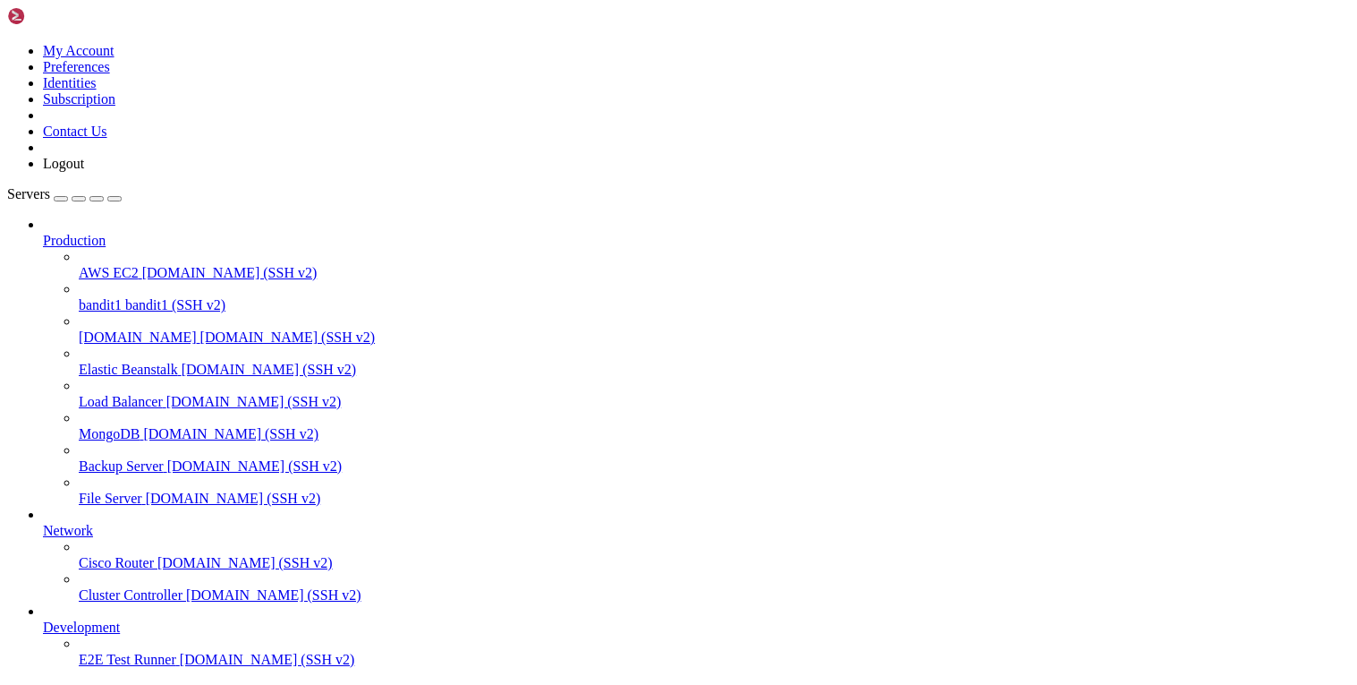
type input "/home/bandit1"
drag, startPoint x: 311, startPoint y: 183, endPoint x: 316, endPoint y: 191, distance: 9.7
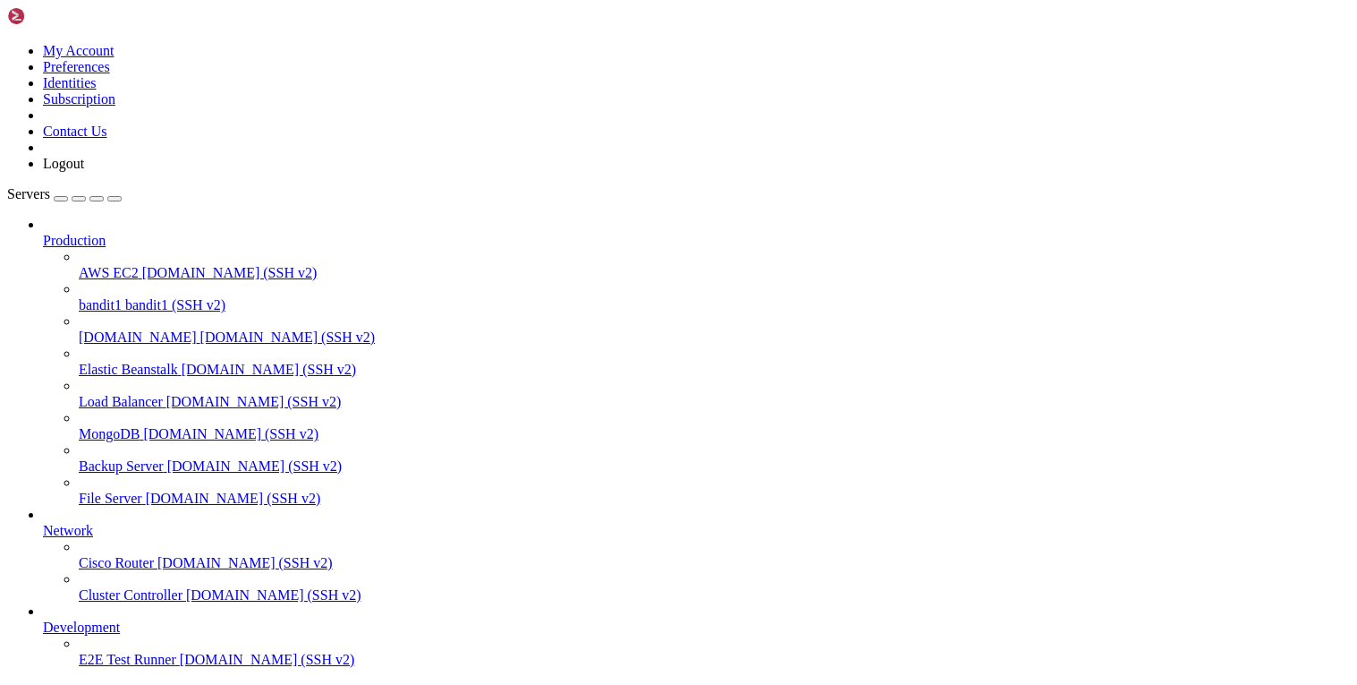
click at [179, 65] on div "- 0%" at bounding box center [90, 49] width 178 height 32
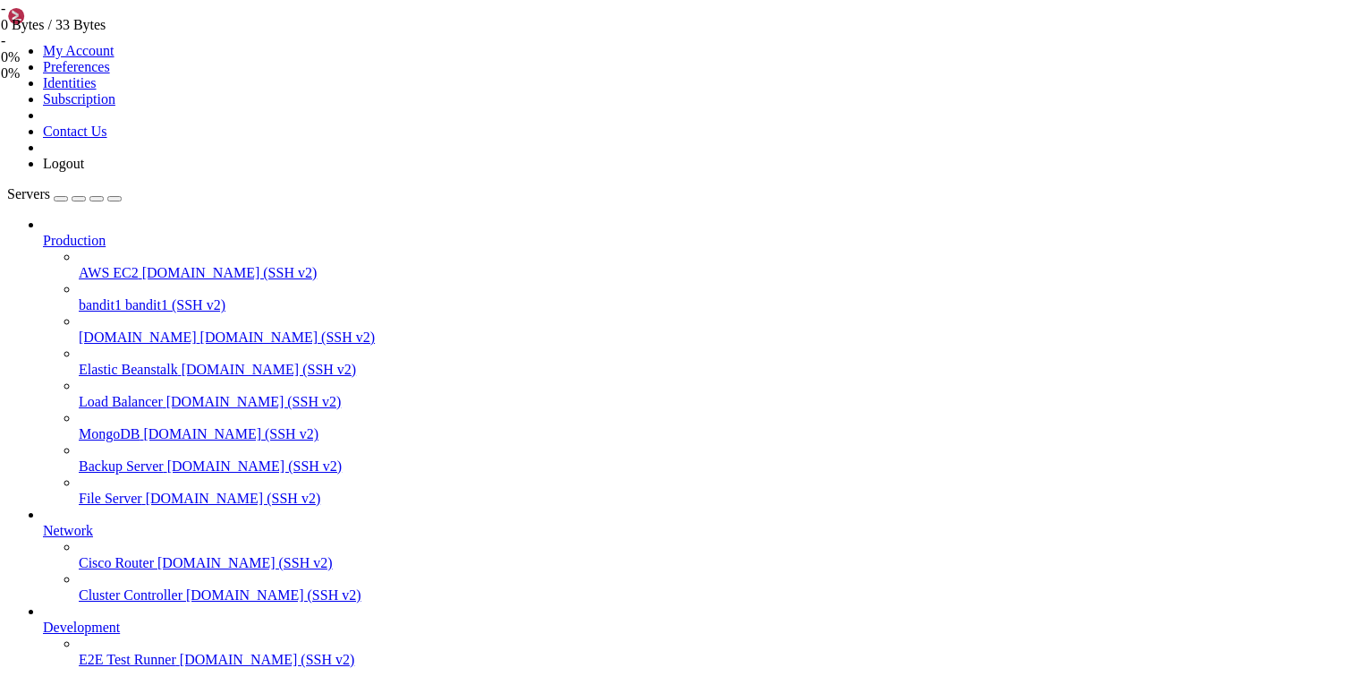
click at [1, 16] on icon at bounding box center [1, 8] width 0 height 15
